Goal: Browse casually

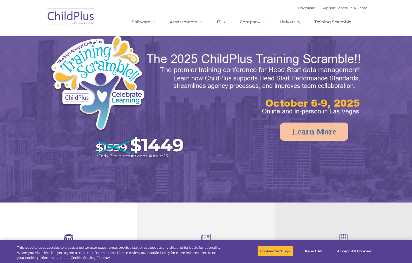
select select "MEDIUM"
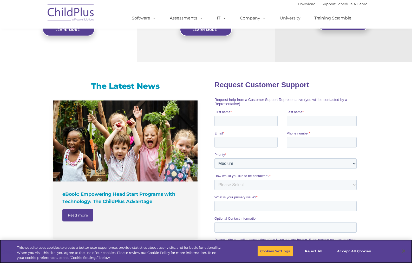
scroll to position [275, 0]
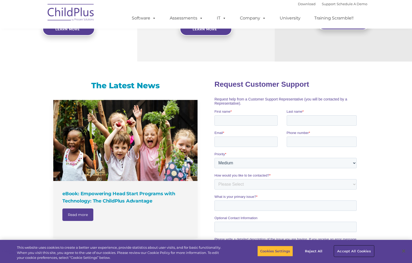
click at [349, 249] on button "Accept All Cookies" at bounding box center [353, 251] width 39 height 11
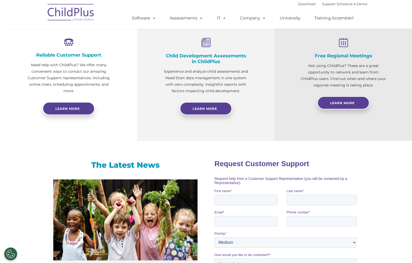
scroll to position [187, 0]
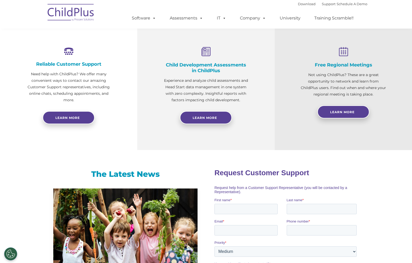
click at [73, 10] on img at bounding box center [71, 13] width 52 height 26
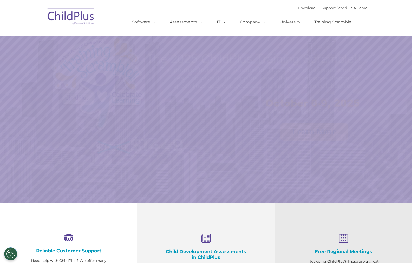
select select "MEDIUM"
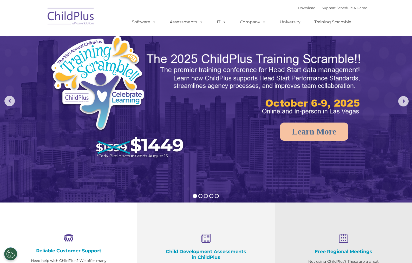
click at [83, 17] on img at bounding box center [71, 17] width 52 height 26
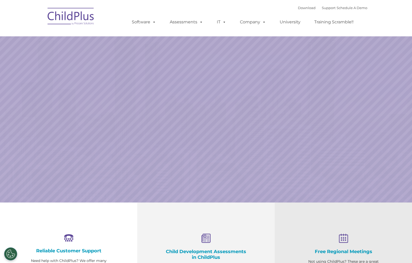
select select "MEDIUM"
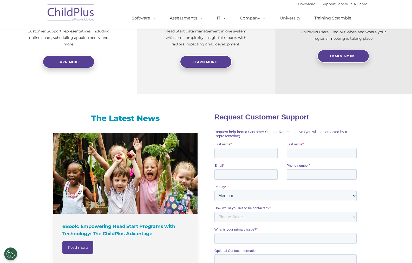
scroll to position [242, 0]
